Goal: Transaction & Acquisition: Purchase product/service

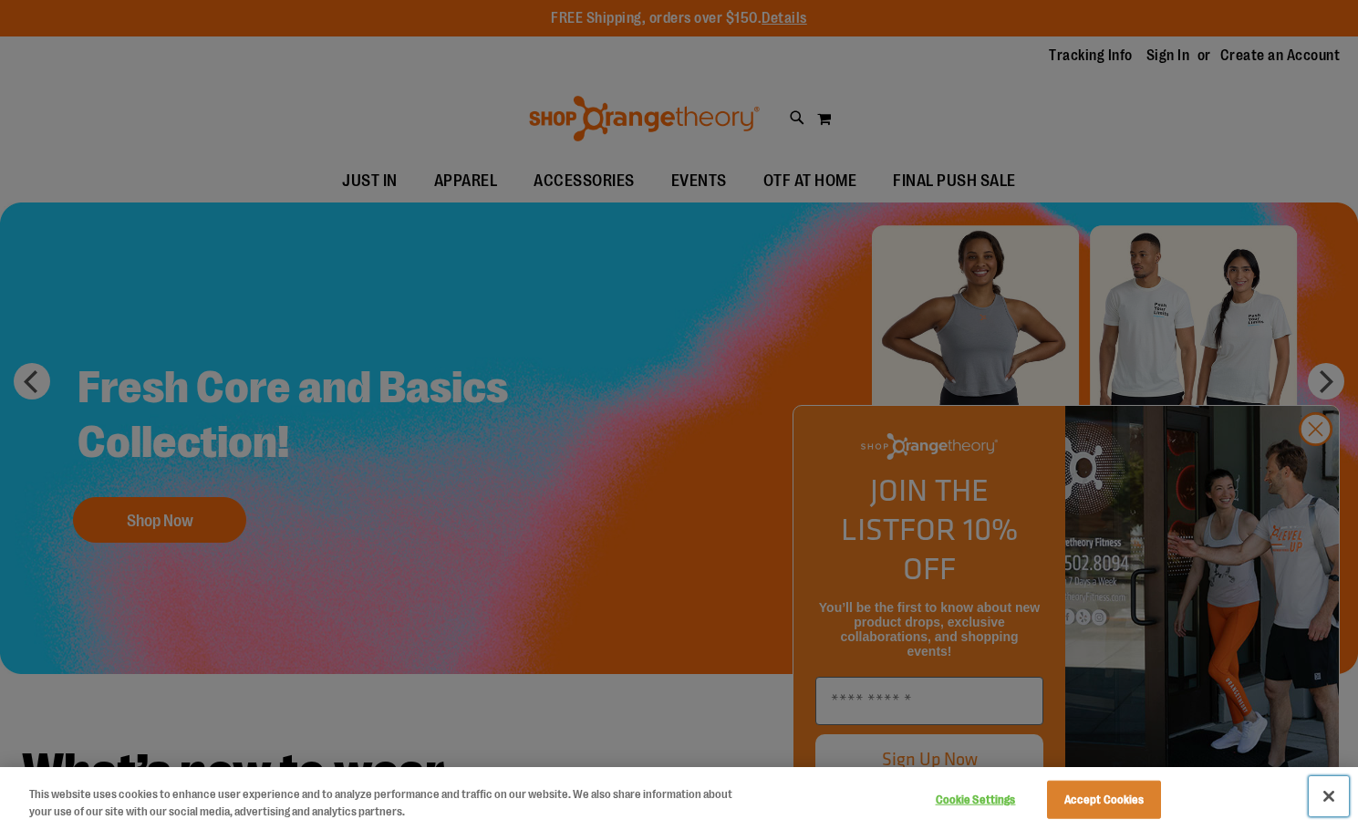
click at [1330, 793] on button "Close" at bounding box center [1328, 796] width 40 height 40
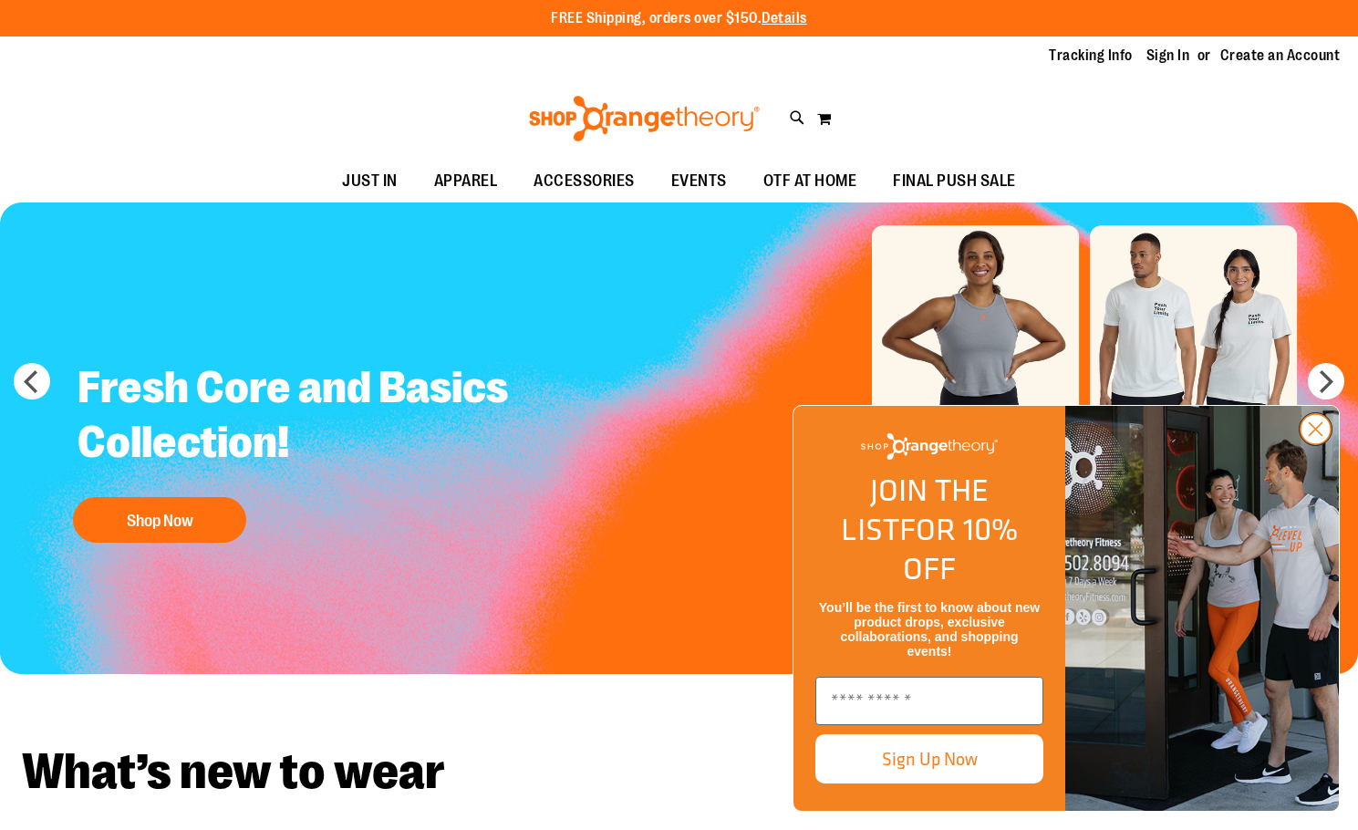
click at [1327, 444] on circle "Close dialog" at bounding box center [1315, 429] width 30 height 30
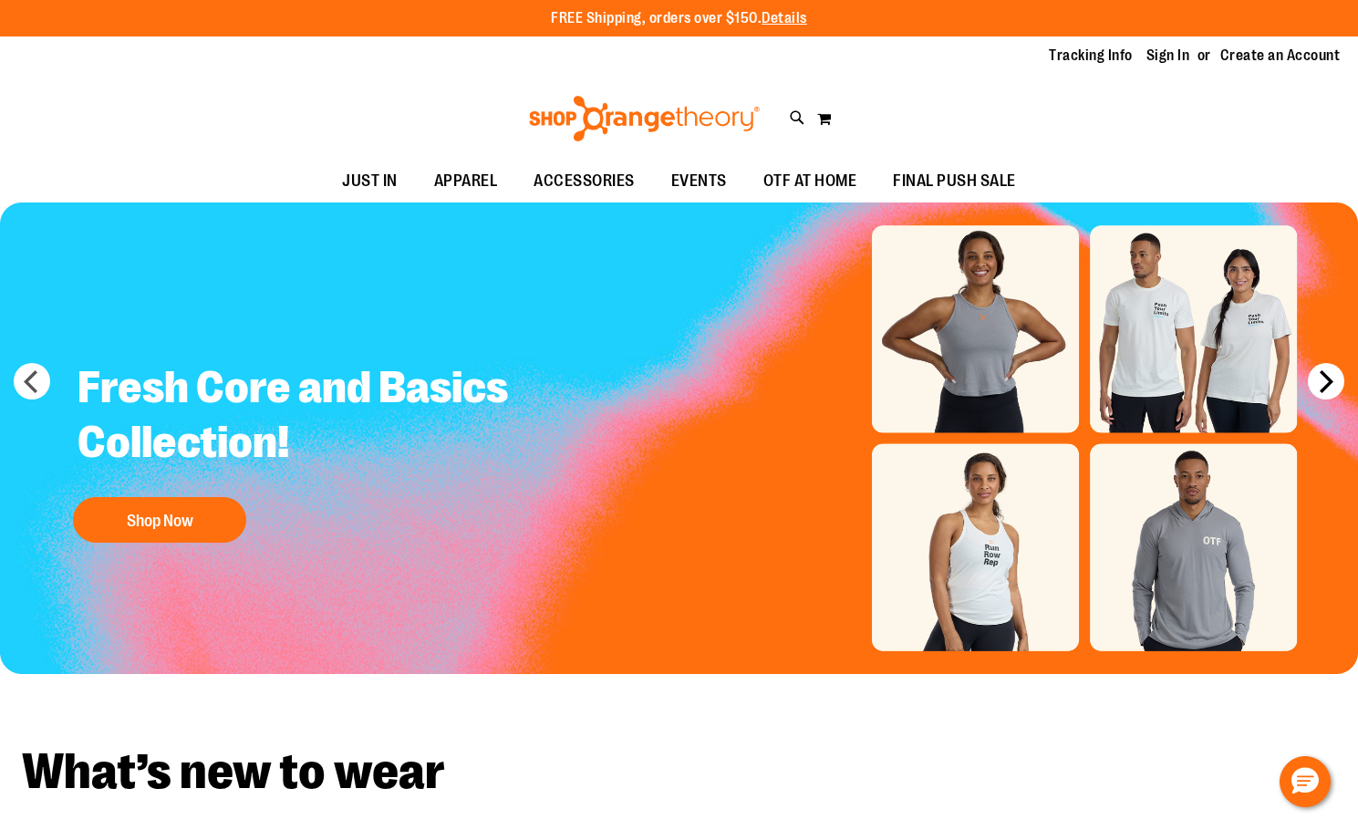
click at [1323, 376] on button "next" at bounding box center [1326, 381] width 36 height 36
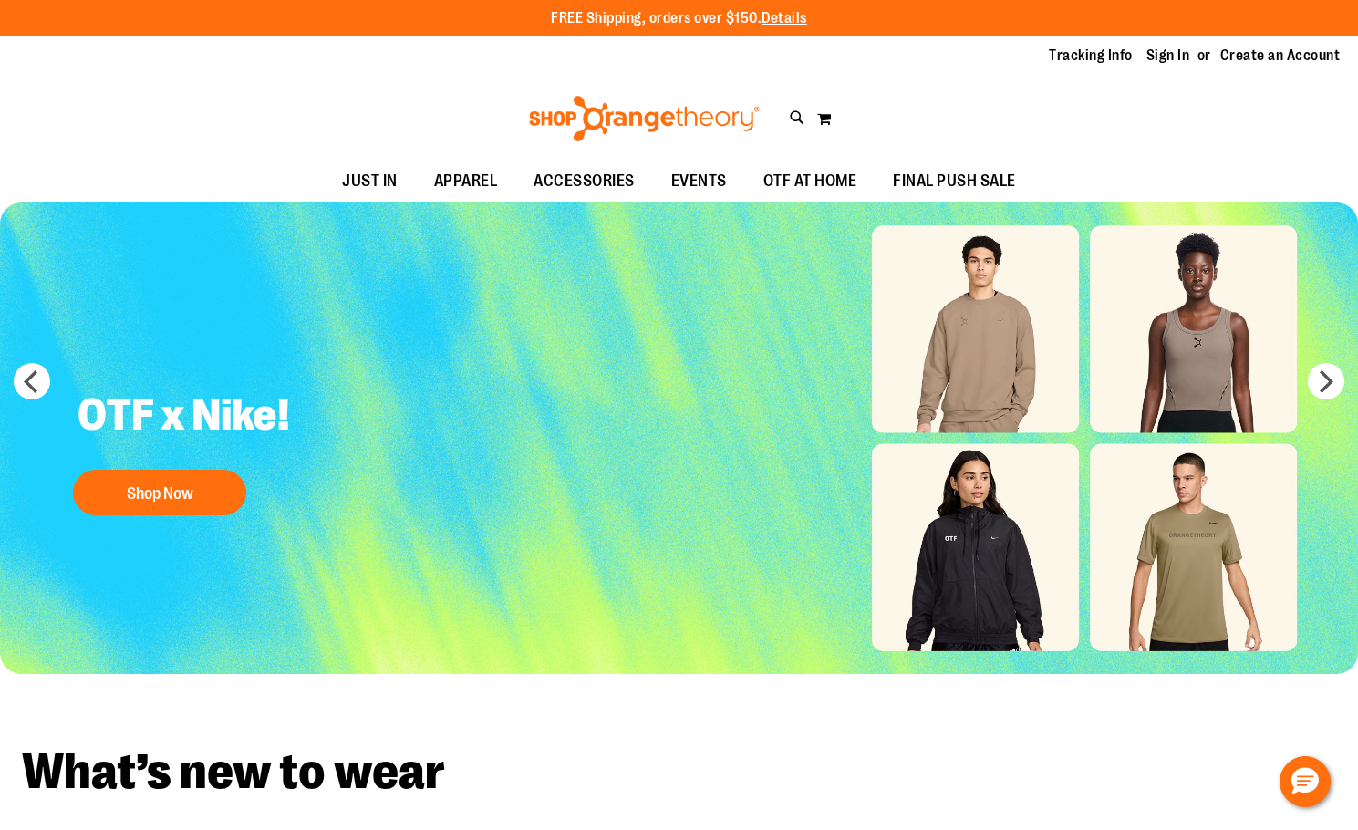
click at [946, 547] on img "Slide 2 of 7" at bounding box center [679, 437] width 1358 height 471
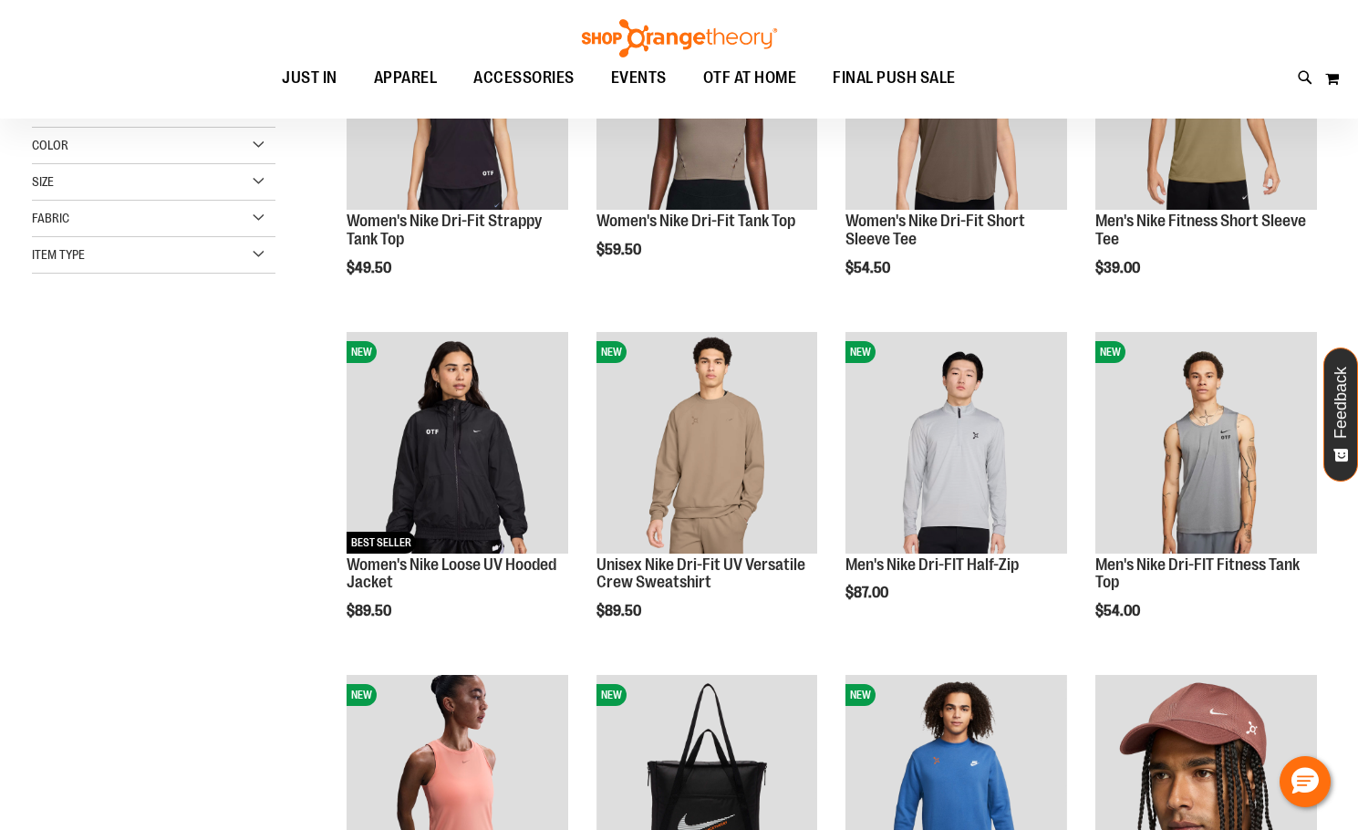
scroll to position [273, 0]
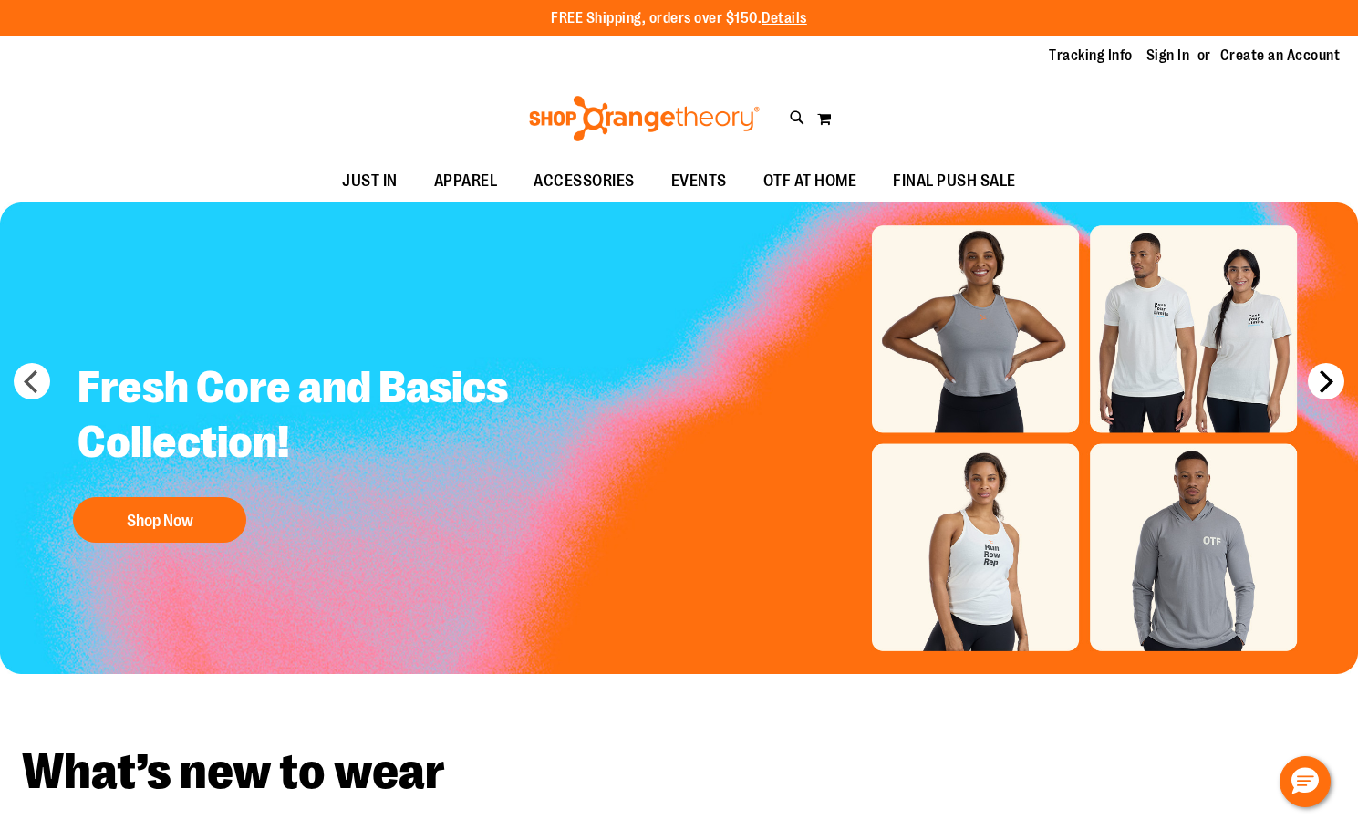
click at [1327, 372] on button "next" at bounding box center [1326, 381] width 36 height 36
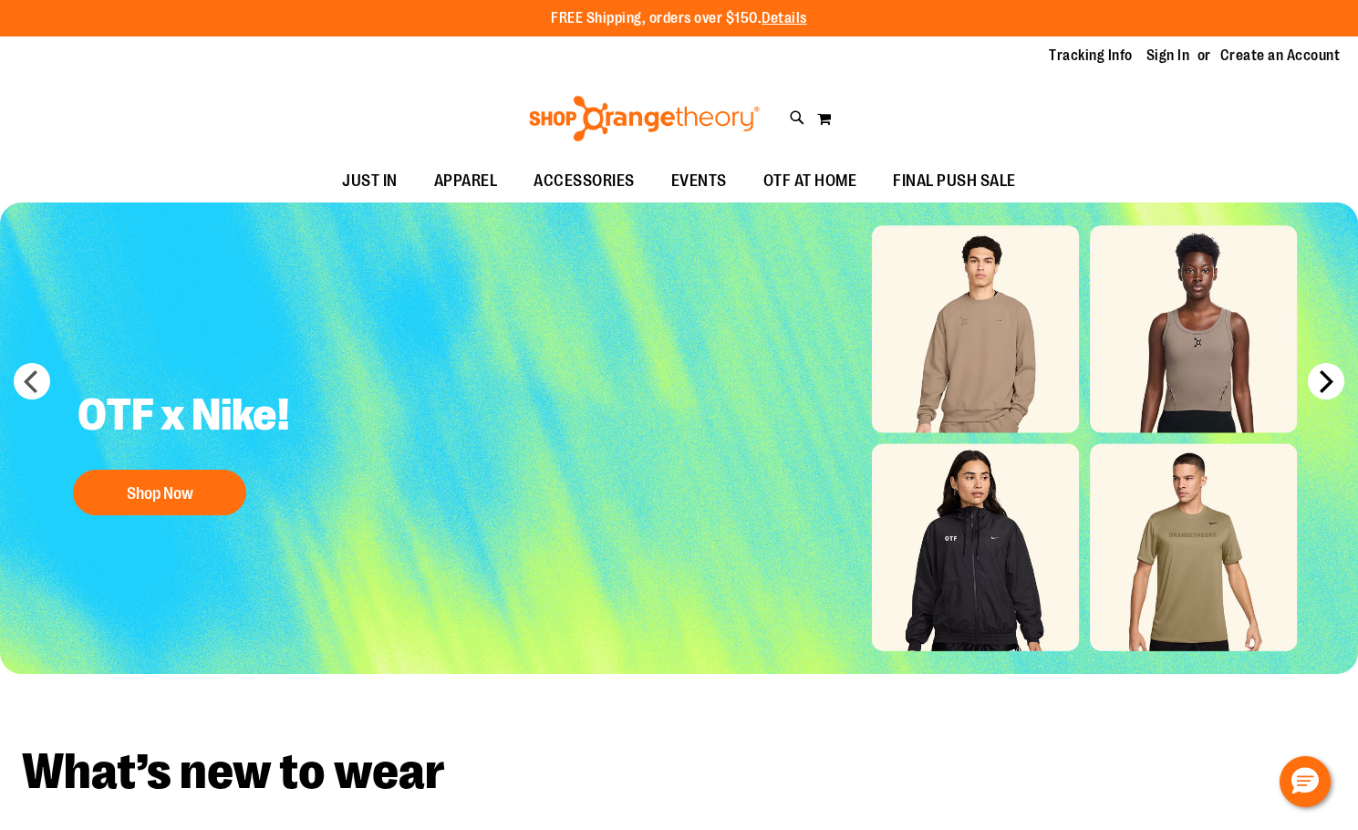
click at [1326, 375] on button "next" at bounding box center [1326, 381] width 36 height 36
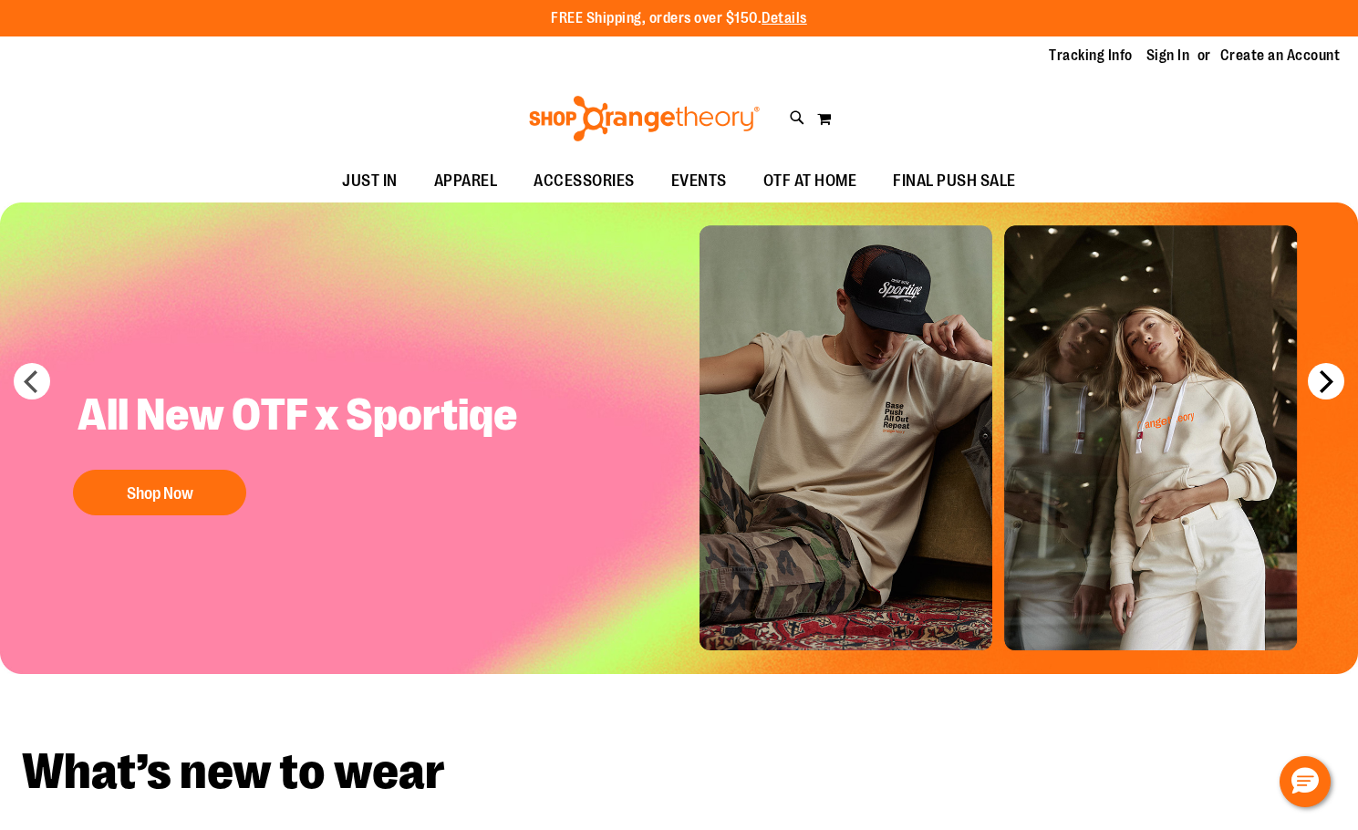
click at [1326, 375] on button "next" at bounding box center [1326, 381] width 36 height 36
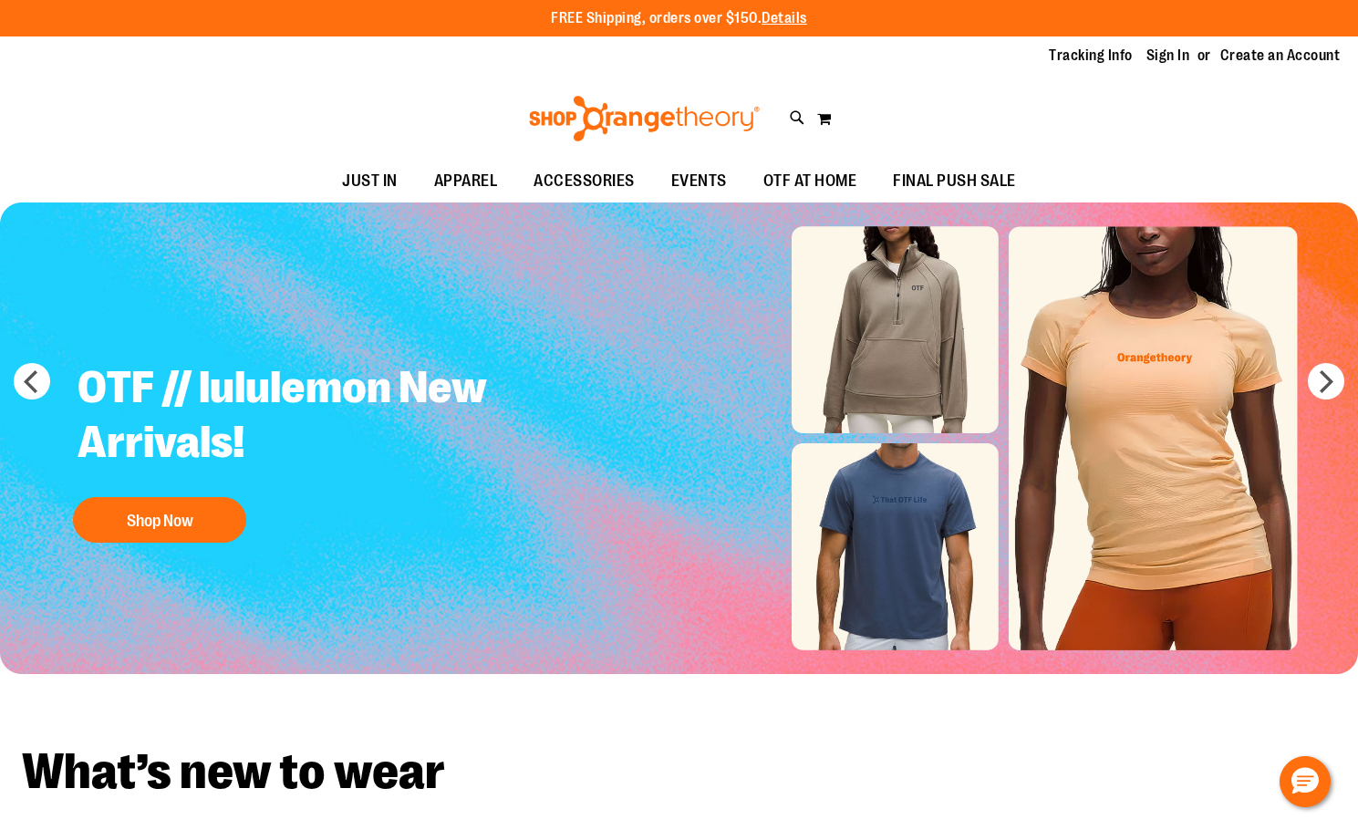
click at [1304, 393] on img "Slide 4 of 7" at bounding box center [679, 437] width 1358 height 471
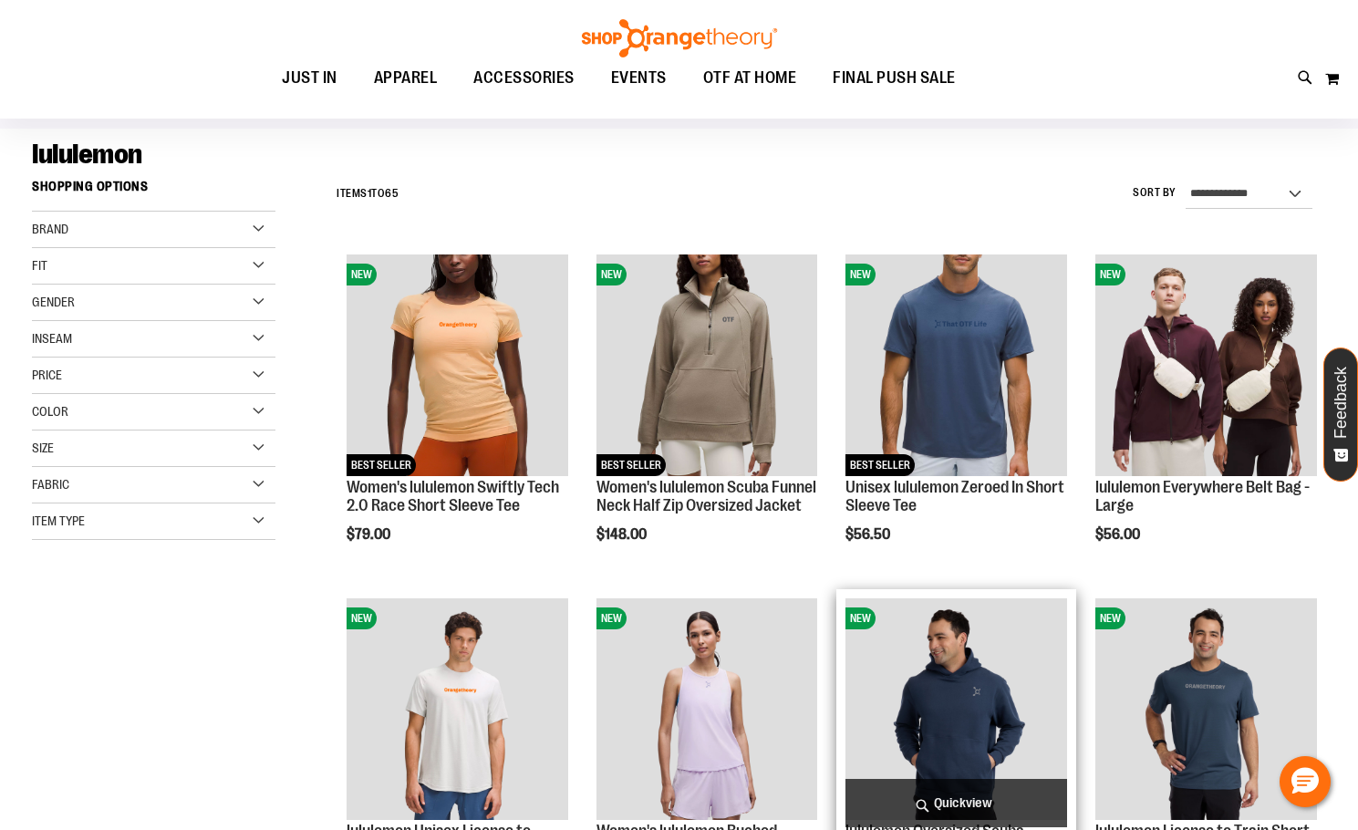
scroll to position [276, 0]
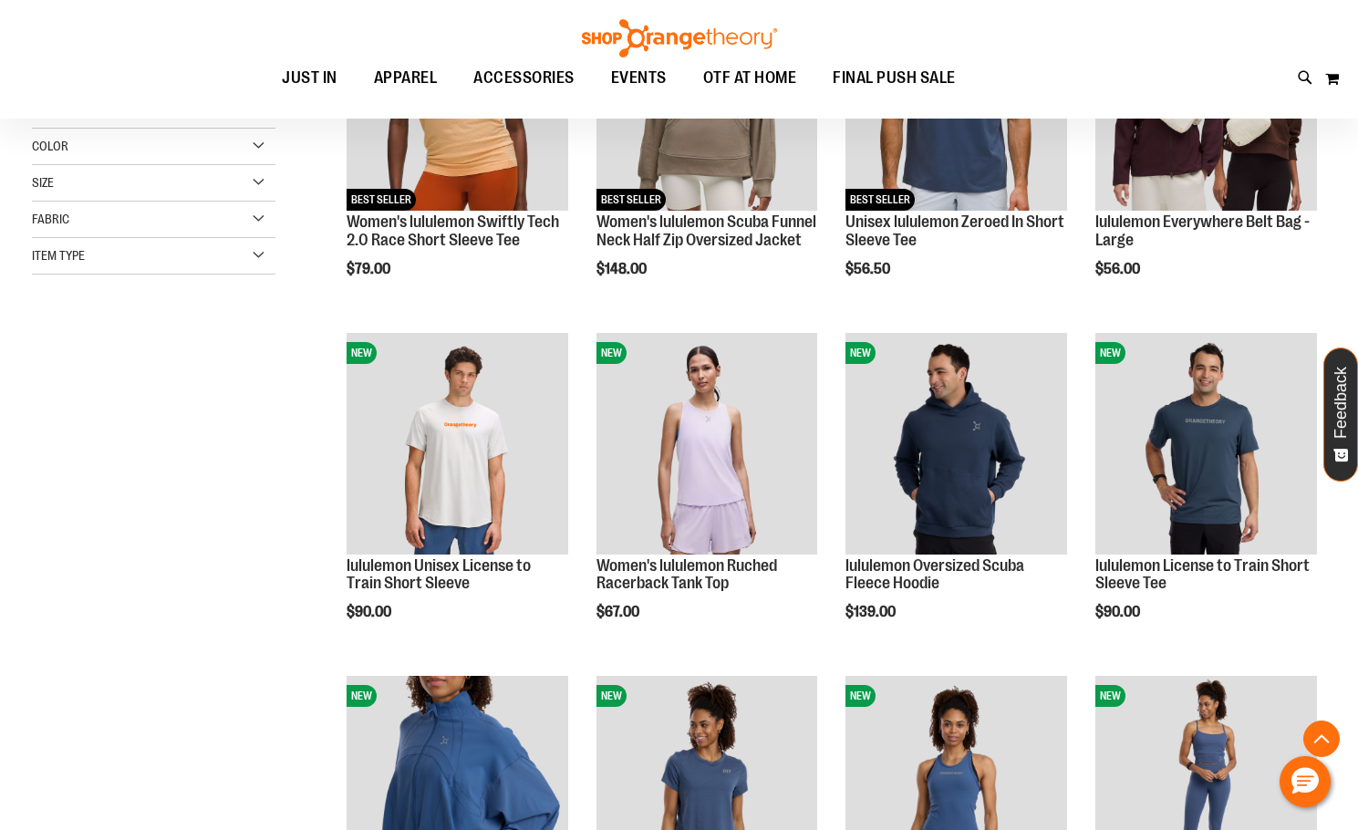
scroll to position [550, 0]
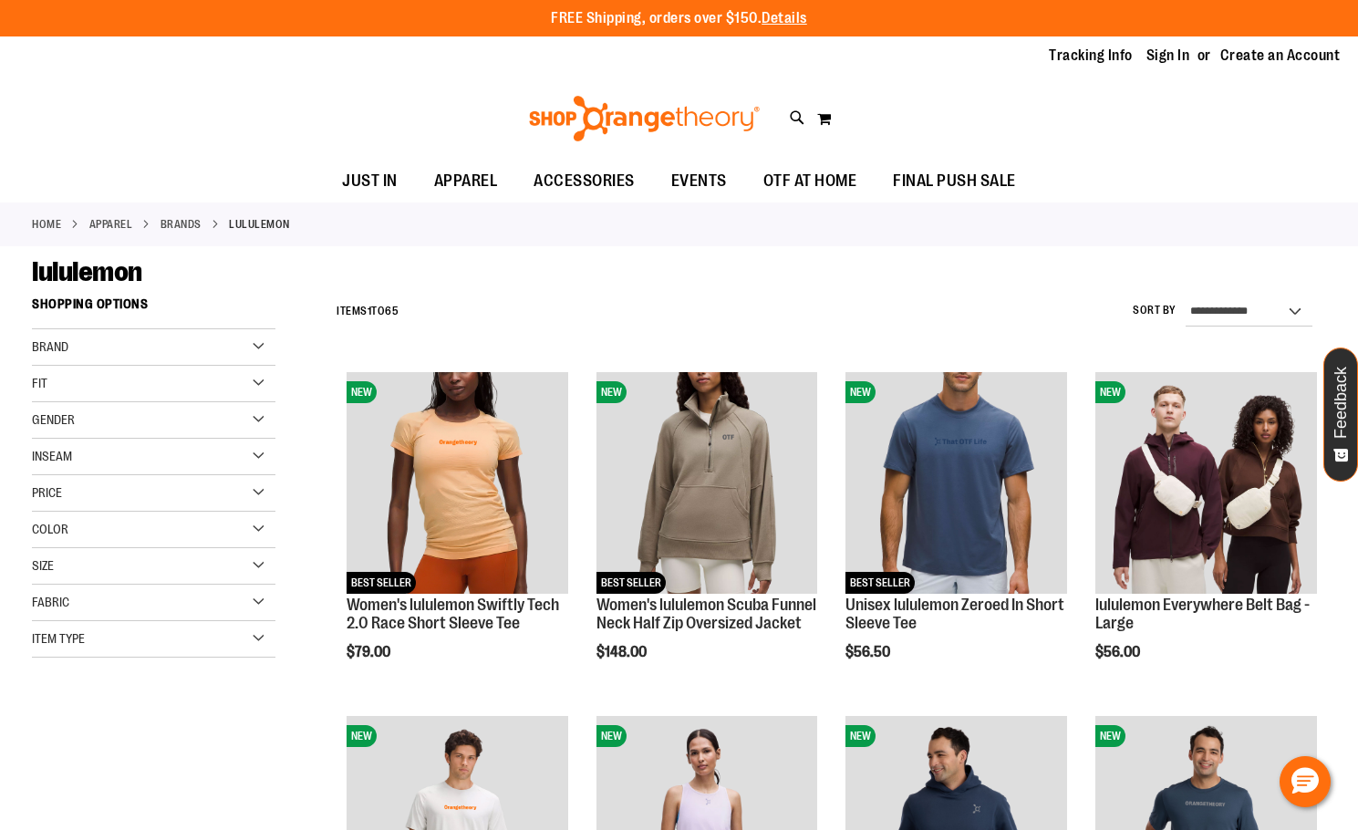
drag, startPoint x: 783, startPoint y: 346, endPoint x: 813, endPoint y: 5, distance: 343.3
